Goal: Information Seeking & Learning: Learn about a topic

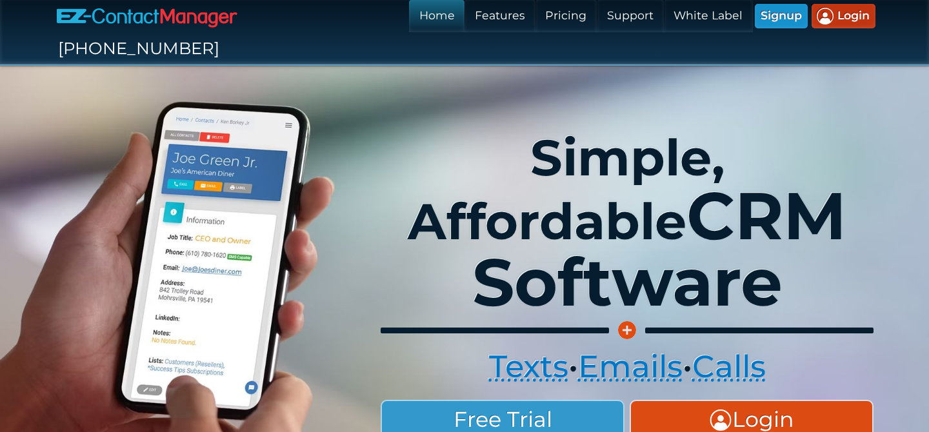
click at [535, 13] on link "Pricing" at bounding box center [565, 16] width 61 height 32
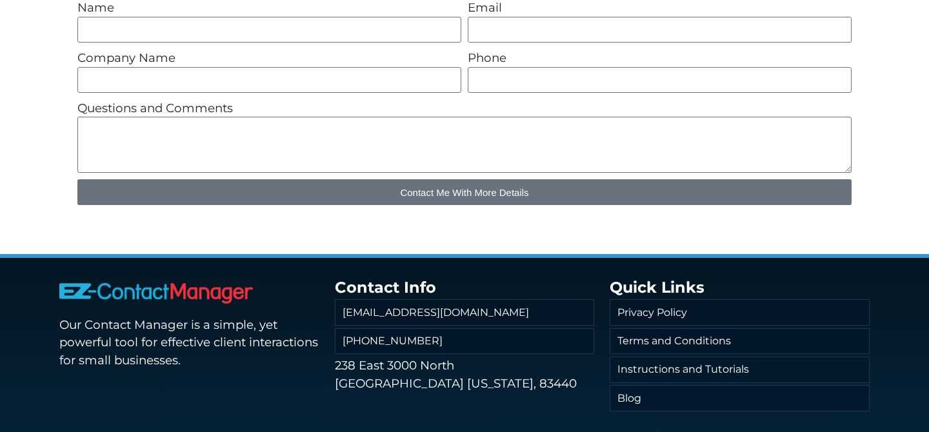
scroll to position [844, 0]
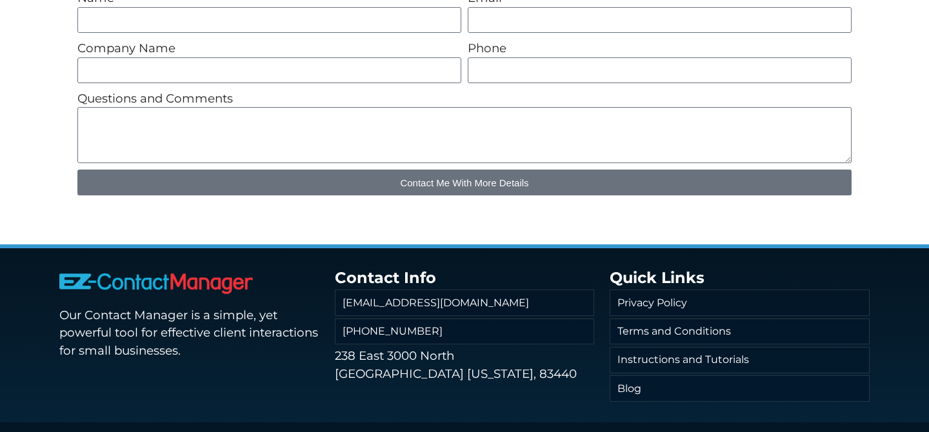
drag, startPoint x: 257, startPoint y: 251, endPoint x: 67, endPoint y: 242, distance: 189.8
click at [67, 273] on p at bounding box center [189, 286] width 260 height 26
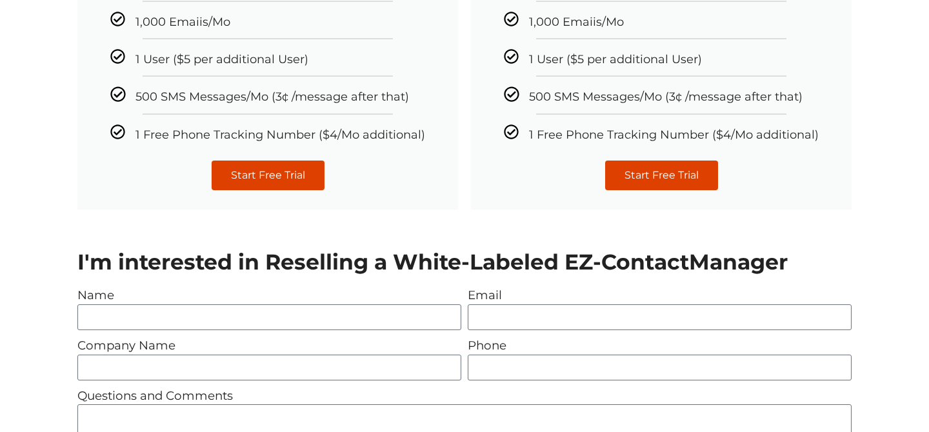
scroll to position [0, 0]
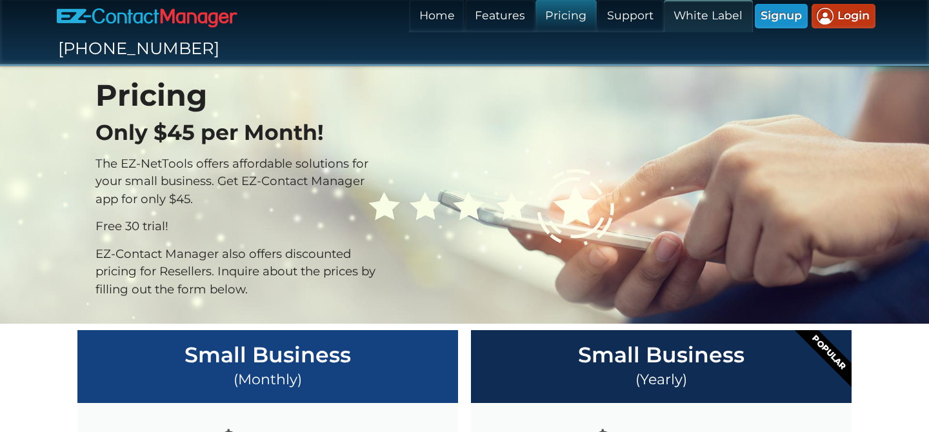
click at [664, 15] on link "White Label" at bounding box center [708, 16] width 89 height 32
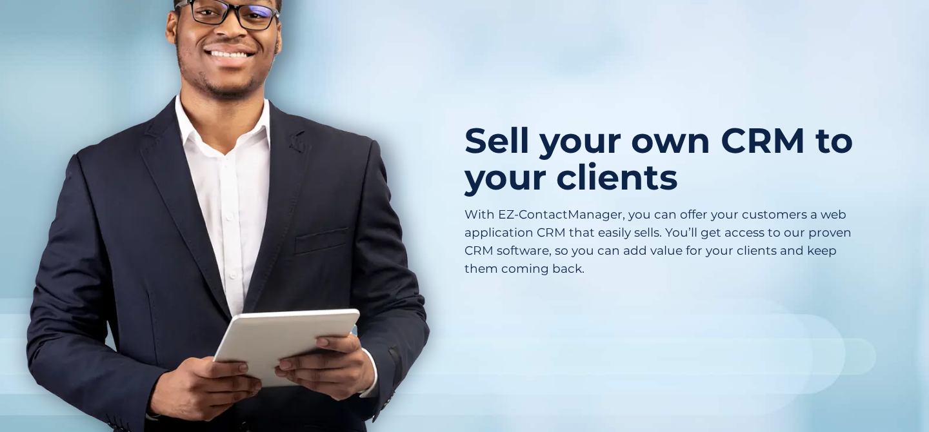
scroll to position [573, 0]
drag, startPoint x: 500, startPoint y: 181, endPoint x: 623, endPoint y: 181, distance: 123.2
click at [623, 205] on p "With EZ-ContactManager, you can offer your customers a web application CRM that…" at bounding box center [660, 241] width 392 height 72
copy p "EZ-ContactManager,"
